Goal: Information Seeking & Learning: Learn about a topic

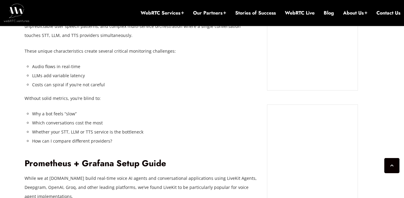
scroll to position [597, 0]
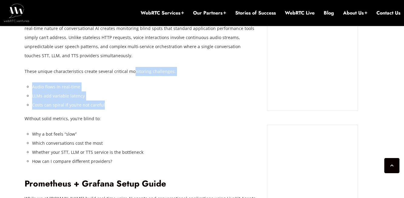
drag, startPoint x: 130, startPoint y: 71, endPoint x: 160, endPoint y: 106, distance: 45.5
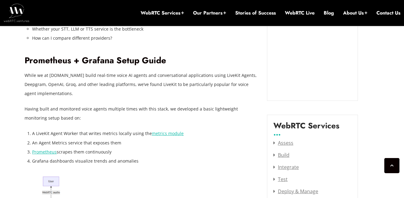
scroll to position [728, 0]
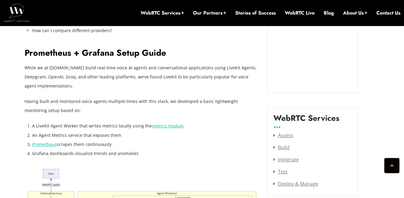
drag, startPoint x: 45, startPoint y: 70, endPoint x: 63, endPoint y: 87, distance: 24.9
click at [63, 87] on p "While we at [DOMAIN_NAME] build real-time voice AI agents and conversational ap…" at bounding box center [141, 76] width 233 height 27
click at [88, 71] on p "While we at [DOMAIN_NAME] build real-time voice AI agents and conversational ap…" at bounding box center [141, 76] width 233 height 27
drag, startPoint x: 40, startPoint y: 77, endPoint x: 60, endPoint y: 85, distance: 21.8
click at [60, 85] on p "While we at [DOMAIN_NAME] build real-time voice AI agents and conversational ap…" at bounding box center [141, 76] width 233 height 27
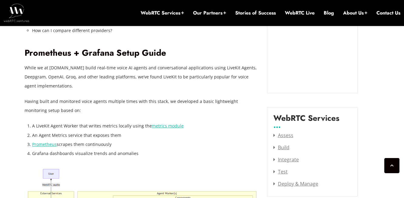
click at [66, 87] on p "While we at [DOMAIN_NAME] build real-time voice AI agents and conversational ap…" at bounding box center [141, 76] width 233 height 27
drag, startPoint x: 102, startPoint y: 77, endPoint x: 102, endPoint y: 83, distance: 6.4
click at [102, 83] on p "While we at [DOMAIN_NAME] build real-time voice AI agents and conversational ap…" at bounding box center [141, 76] width 233 height 27
drag, startPoint x: 39, startPoint y: 101, endPoint x: 60, endPoint y: 104, distance: 20.6
click at [60, 104] on p "Having built and monitored voice agents multiple times with this stack, we deve…" at bounding box center [141, 106] width 233 height 18
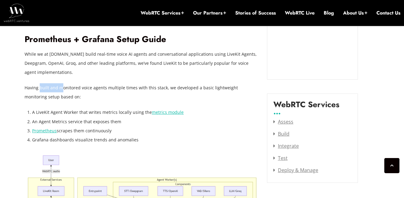
scroll to position [744, 0]
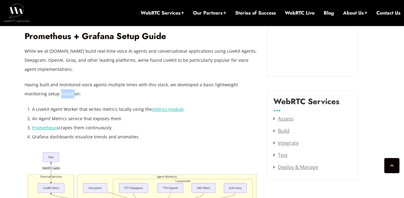
drag, startPoint x: 36, startPoint y: 95, endPoint x: 51, endPoint y: 95, distance: 14.2
click at [51, 95] on p "Having built and monitored voice agents multiple times with this stack, we deve…" at bounding box center [141, 89] width 233 height 18
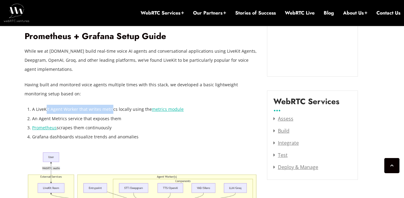
drag, startPoint x: 45, startPoint y: 112, endPoint x: 111, endPoint y: 111, distance: 66.3
click at [111, 111] on li "A LiveKit Agent Worker that writes metrics locally using the metrics module" at bounding box center [145, 109] width 226 height 9
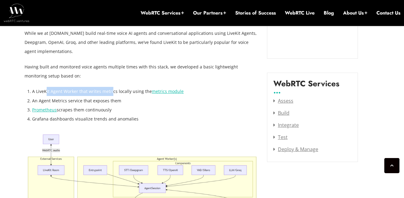
scroll to position [763, 0]
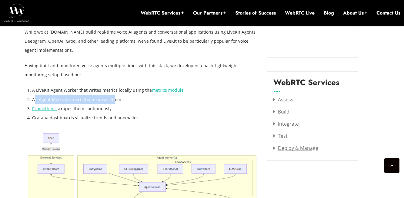
drag, startPoint x: 34, startPoint y: 100, endPoint x: 111, endPoint y: 95, distance: 76.8
click at [111, 95] on li "An Agent Metrics service that exposes them" at bounding box center [145, 99] width 226 height 9
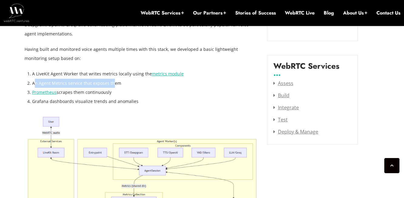
scroll to position [780, 0]
drag, startPoint x: 75, startPoint y: 93, endPoint x: 110, endPoint y: 93, distance: 34.8
click at [110, 93] on li "Prometheus scrapes them continuously" at bounding box center [145, 91] width 226 height 9
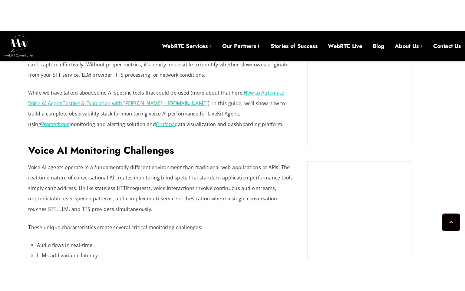
scroll to position [489, 0]
